Goal: Contribute content: Contribute content

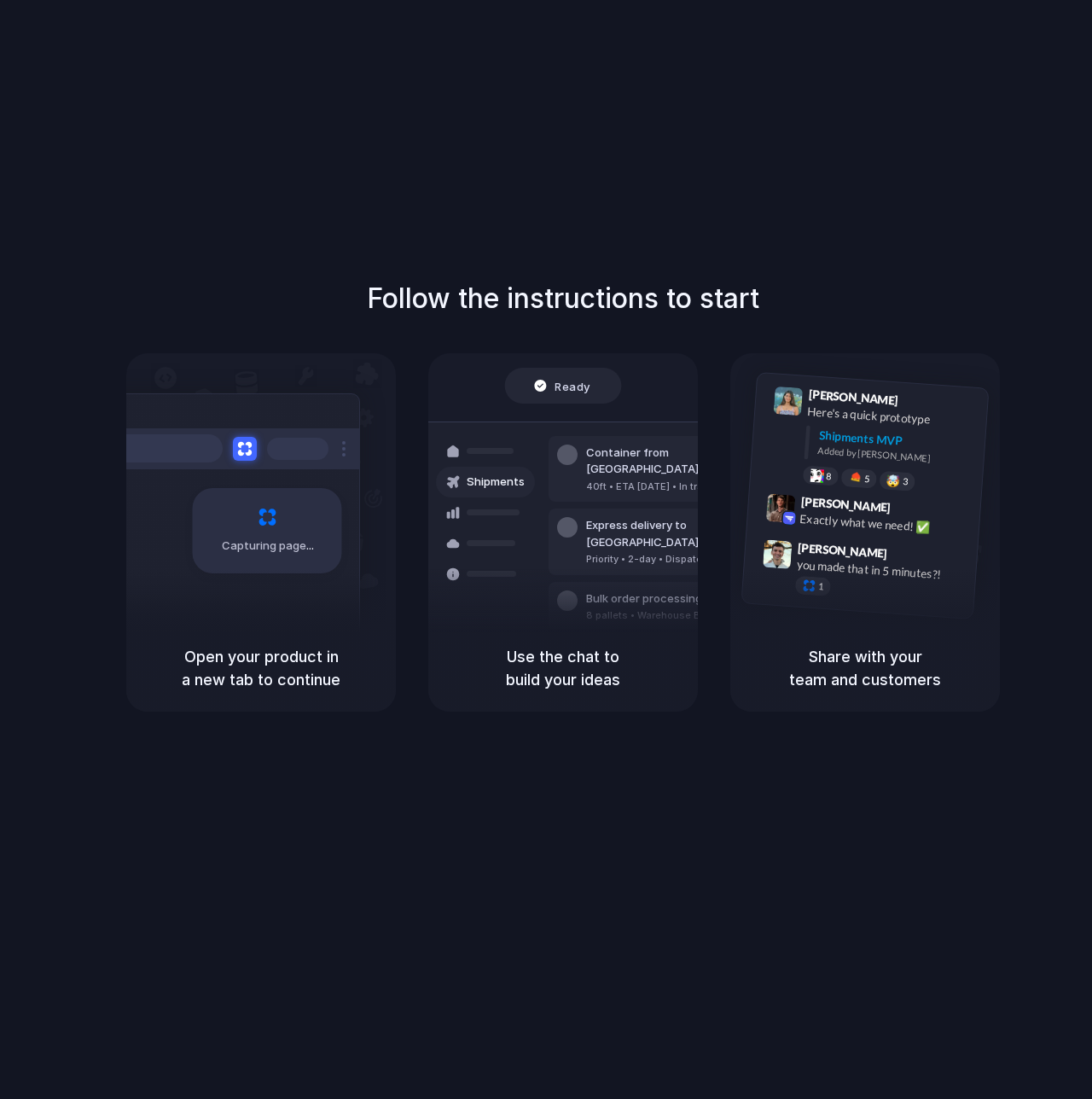
drag, startPoint x: 275, startPoint y: 565, endPoint x: 508, endPoint y: 550, distance: 233.5
click at [294, 558] on div "Capturing page" at bounding box center [268, 530] width 149 height 85
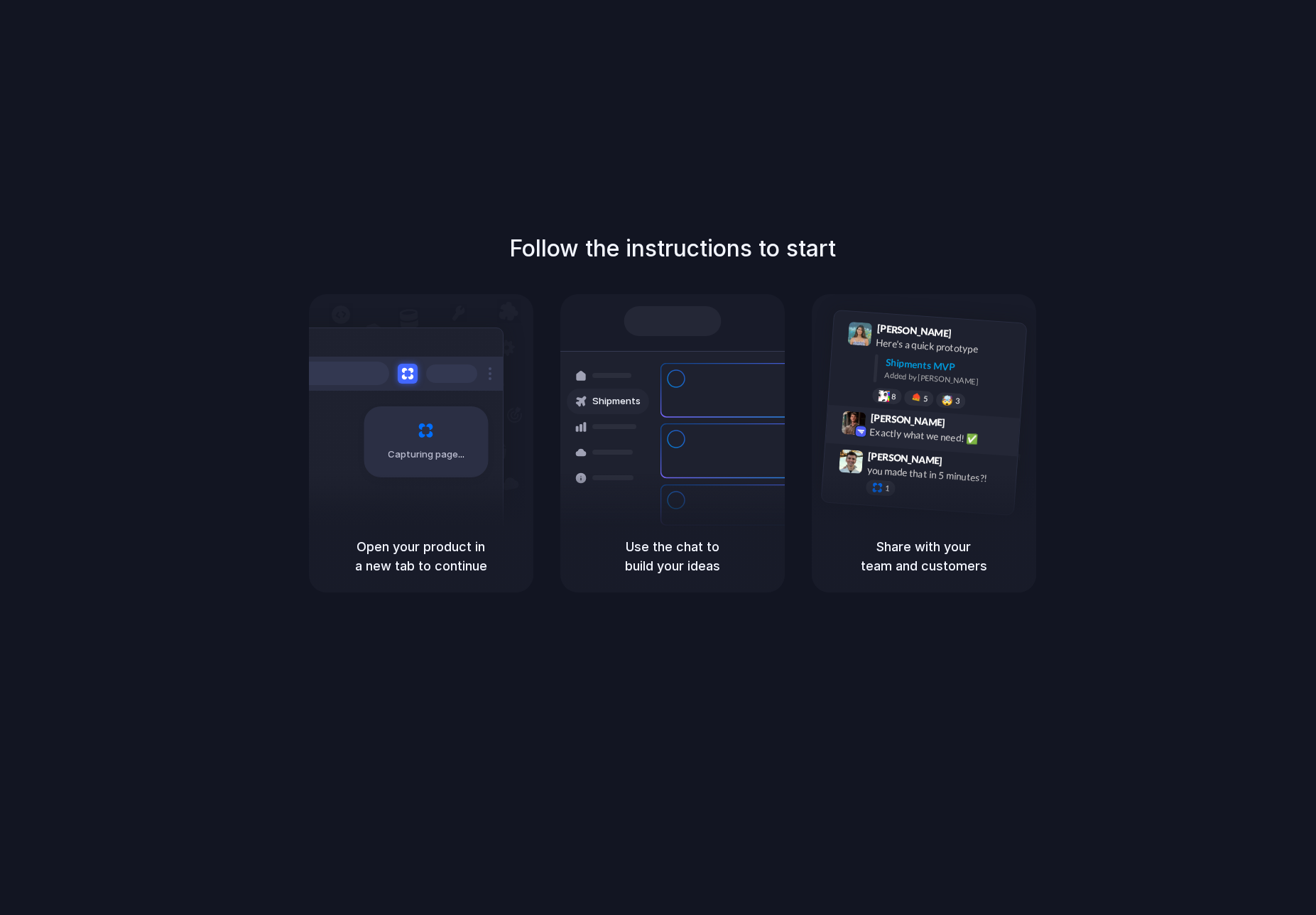
drag, startPoint x: 904, startPoint y: 421, endPoint x: 896, endPoint y: 422, distance: 8.1
click at [902, 421] on span "[PERSON_NAME]" at bounding box center [908, 419] width 75 height 20
drag, startPoint x: 513, startPoint y: 398, endPoint x: 242, endPoint y: 369, distance: 272.5
click at [231, 369] on div "Follow the instructions to start Capturing page Open your product in a new tab …" at bounding box center [672, 412] width 1316 height 361
drag, startPoint x: 780, startPoint y: 392, endPoint x: 395, endPoint y: 407, distance: 385.3
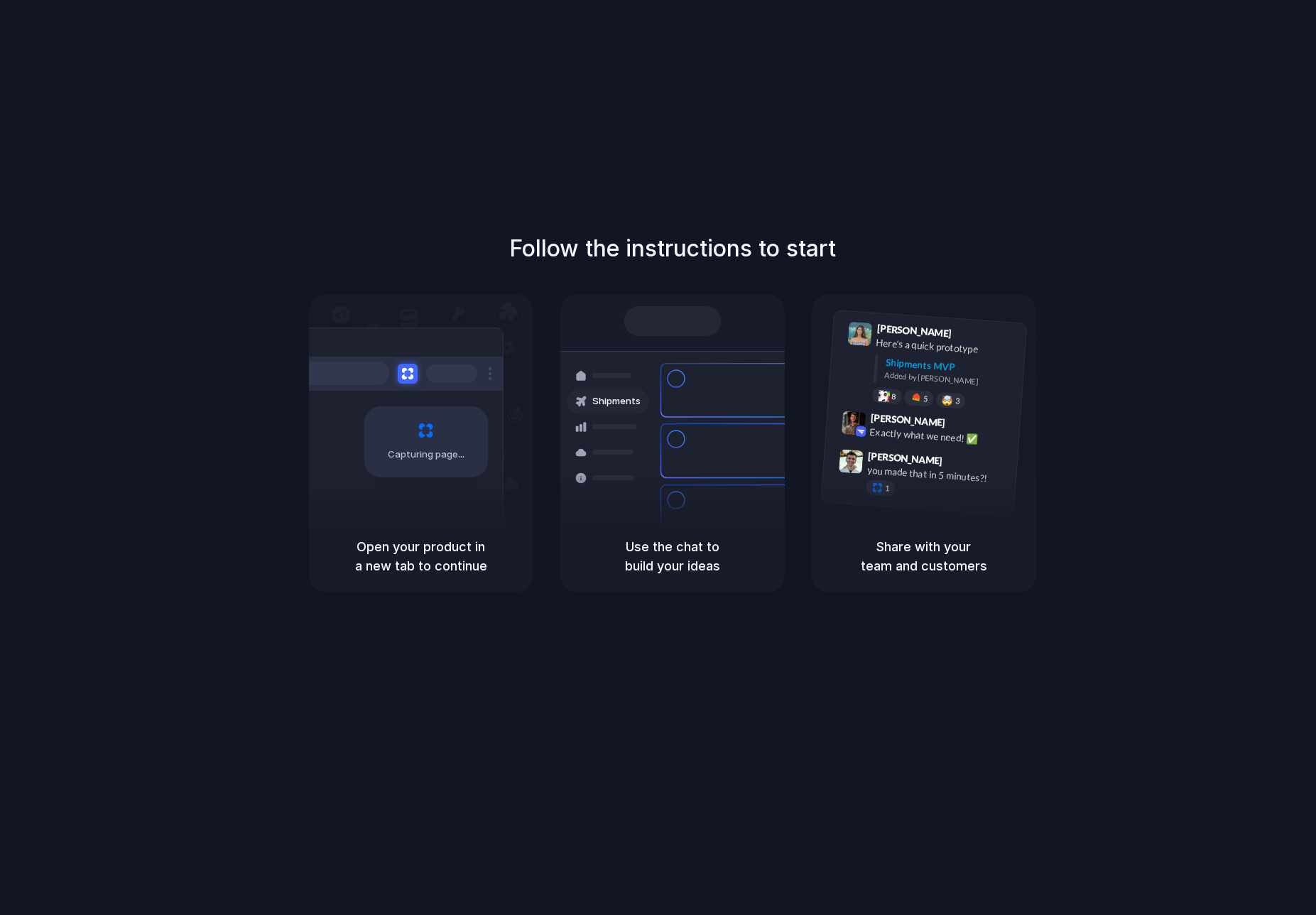
click at [395, 407] on div "Capturing page Open your product in a new tab to continue Shipments Container f…" at bounding box center [672, 443] width 727 height 298
drag, startPoint x: 441, startPoint y: 422, endPoint x: 739, endPoint y: 395, distance: 299.2
click at [878, 433] on div "Capturing page Open your product in a new tab to continue Ready Shipments Conta…" at bounding box center [672, 443] width 727 height 298
click at [658, 543] on div "Ready Shipments Container from [GEOGRAPHIC_DATA] 40ft • ETA [DATE] • In transit…" at bounding box center [672, 443] width 224 height 298
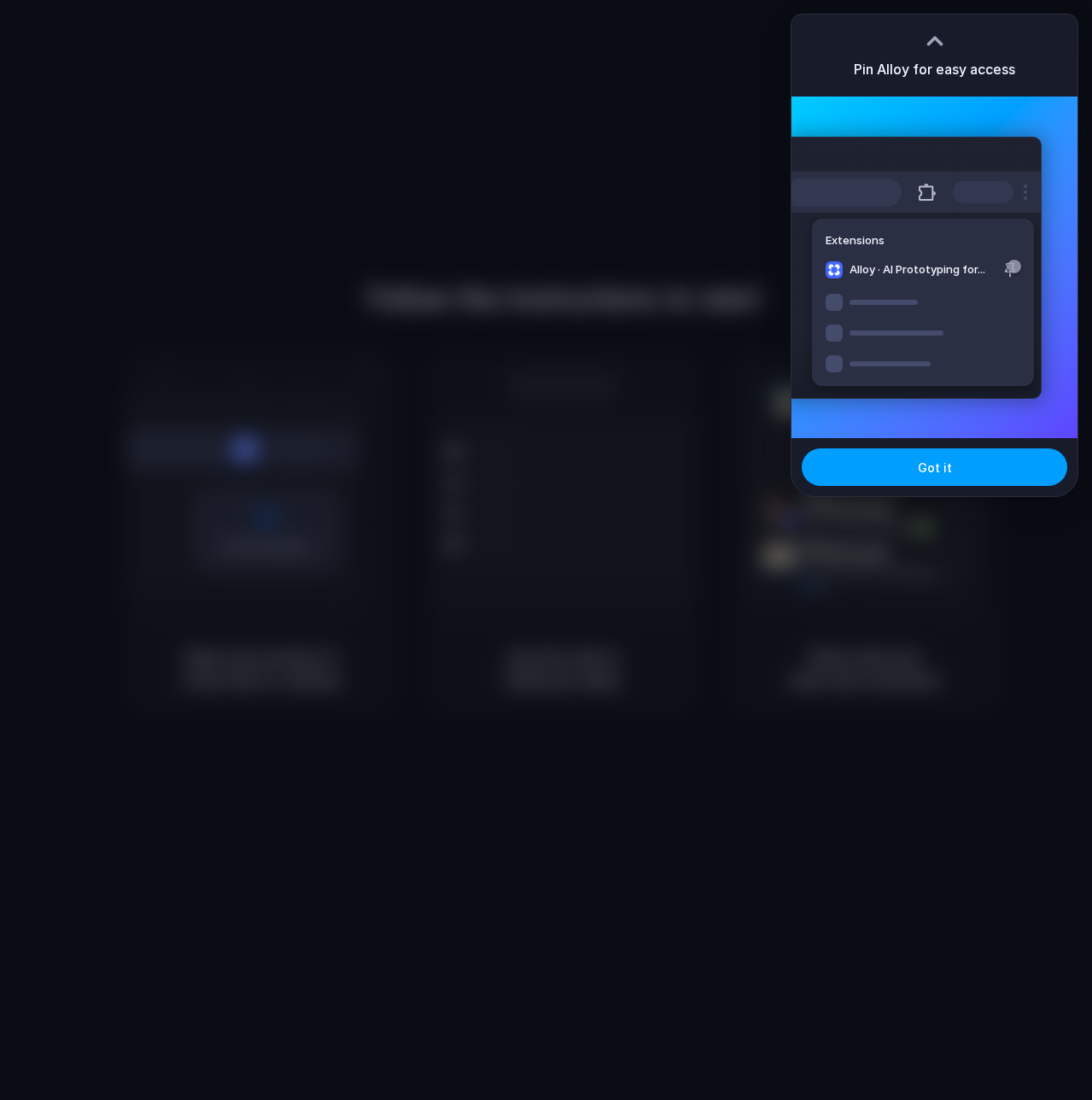
click at [918, 466] on button "Got it" at bounding box center [935, 467] width 265 height 38
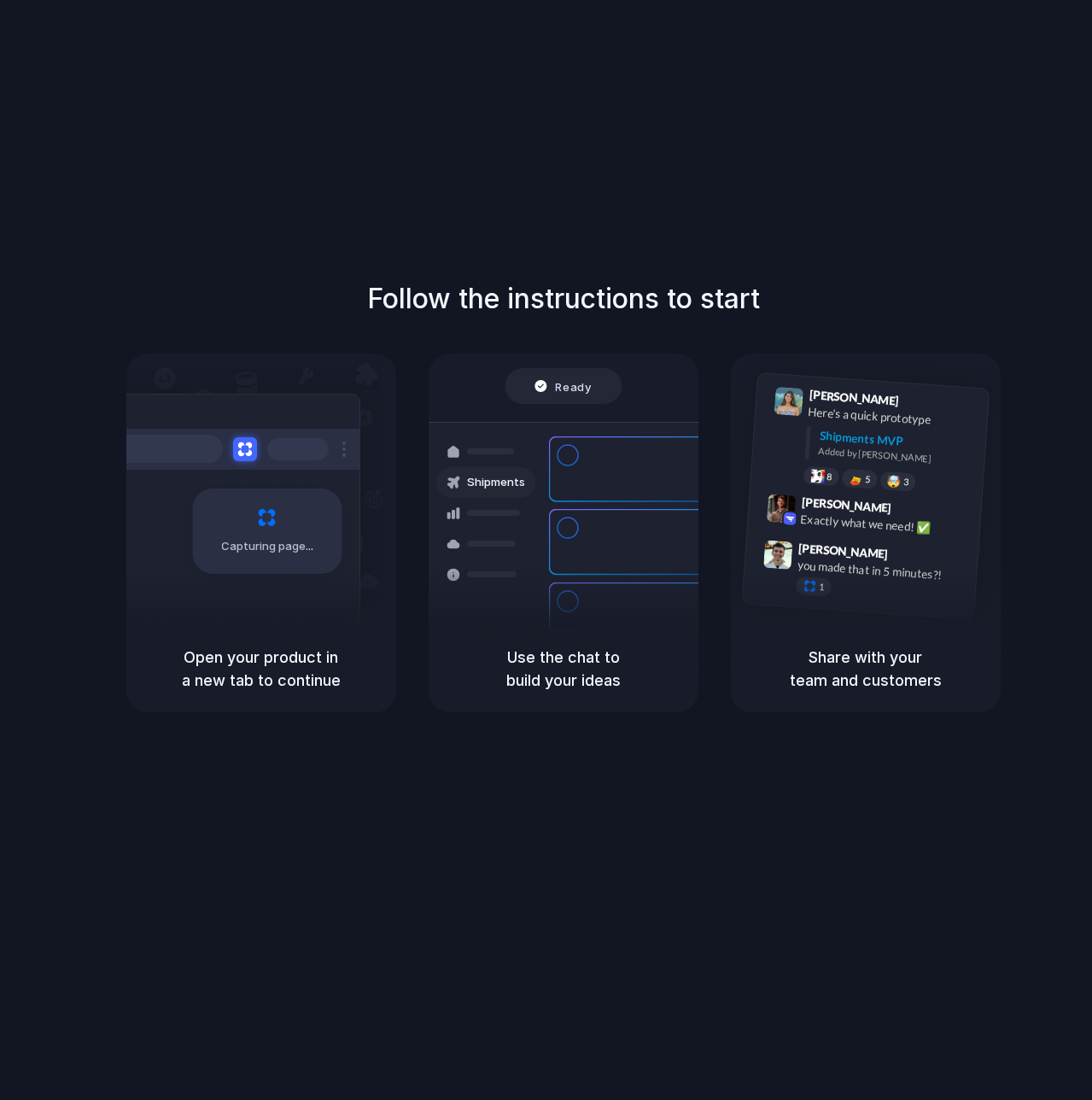
drag, startPoint x: 775, startPoint y: 300, endPoint x: 597, endPoint y: 154, distance: 230.2
click at [340, 302] on div "Follow the instructions to start Capturing page Open your product in a new tab …" at bounding box center [562, 496] width 1092 height 434
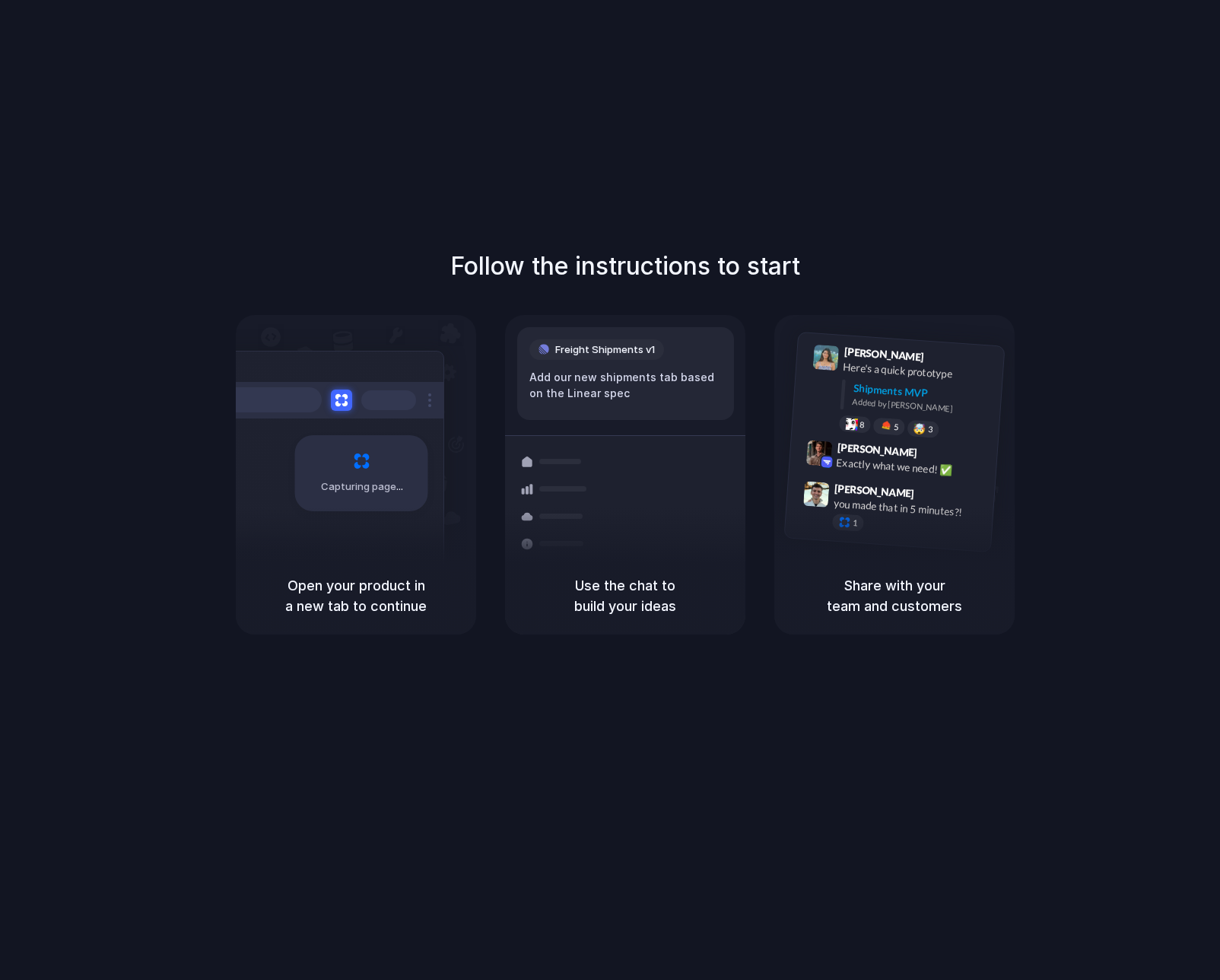
click at [610, 490] on div at bounding box center [610, 490] width 0 height 0
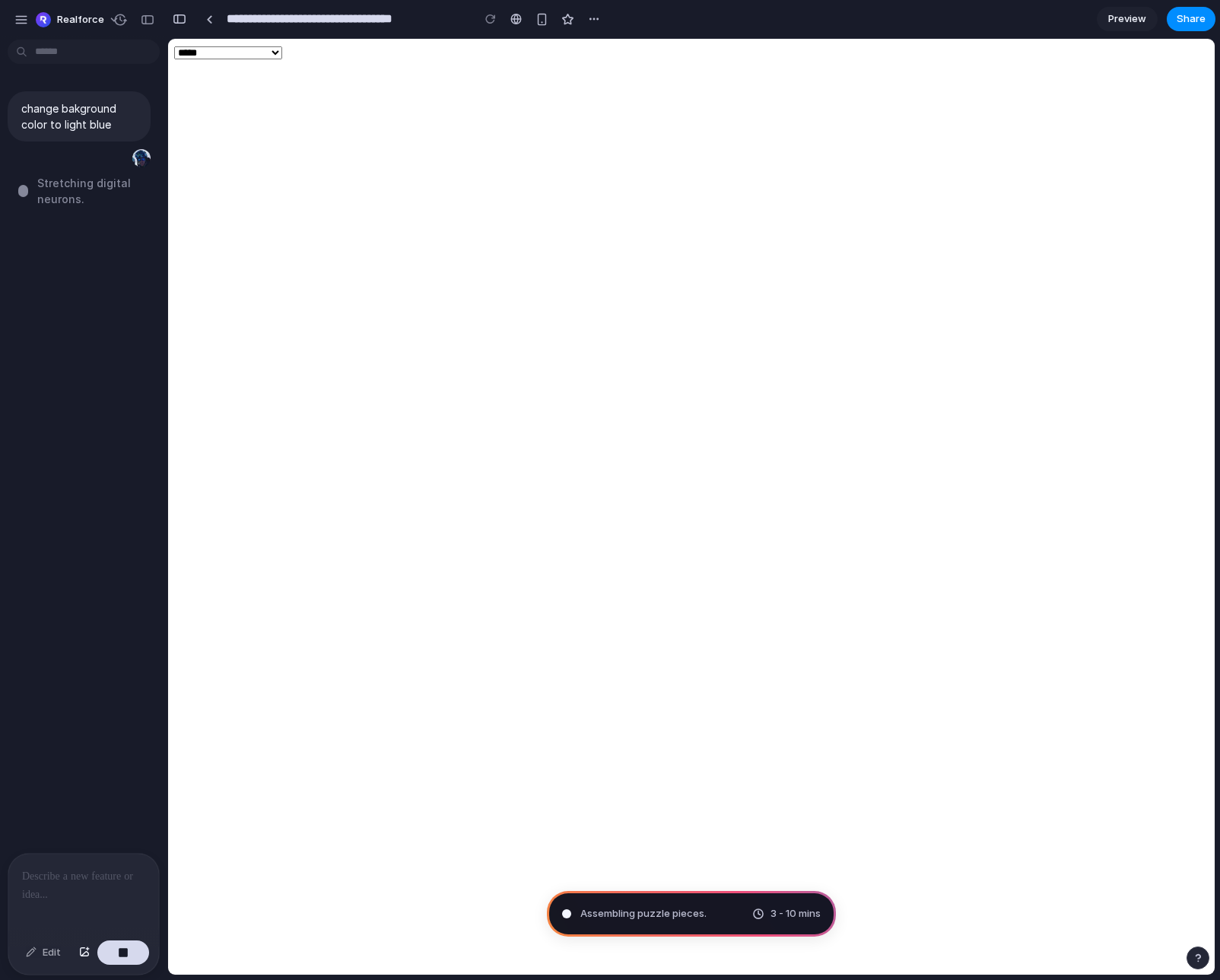
type input "**********"
